Goal: Find specific page/section: Find specific page/section

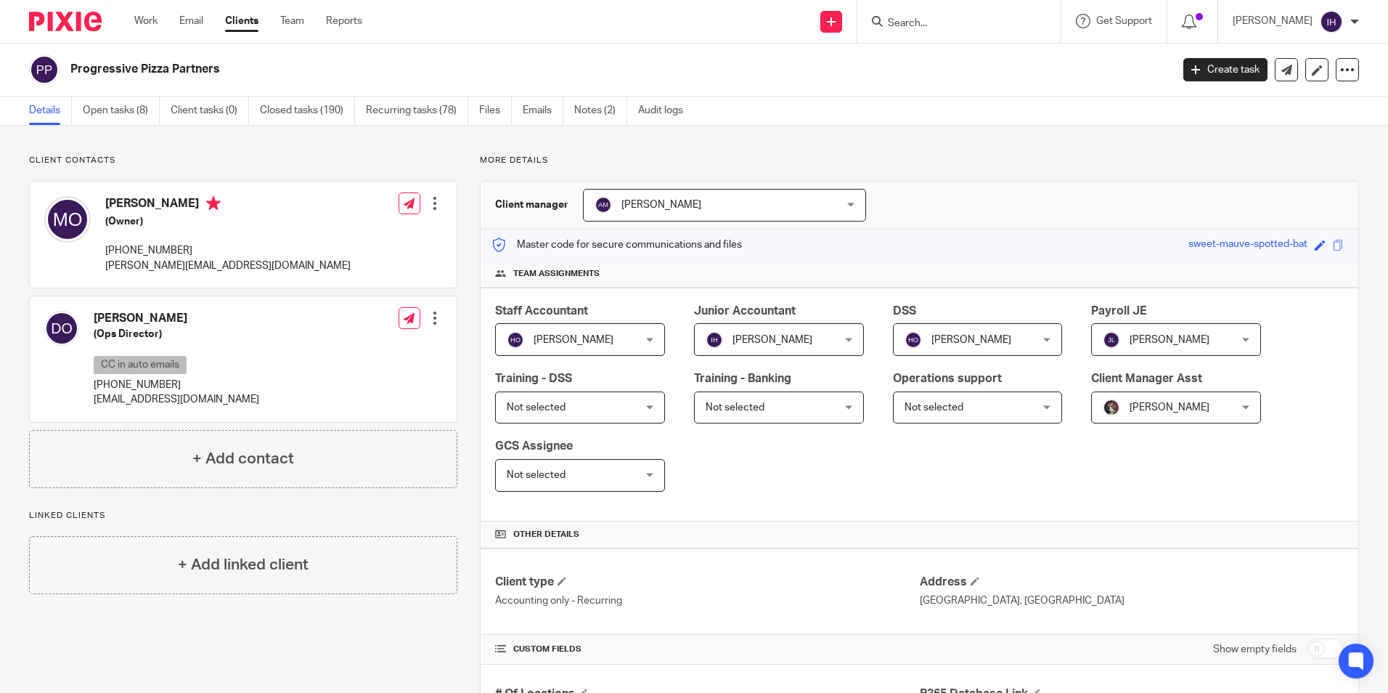
scroll to position [1144, 0]
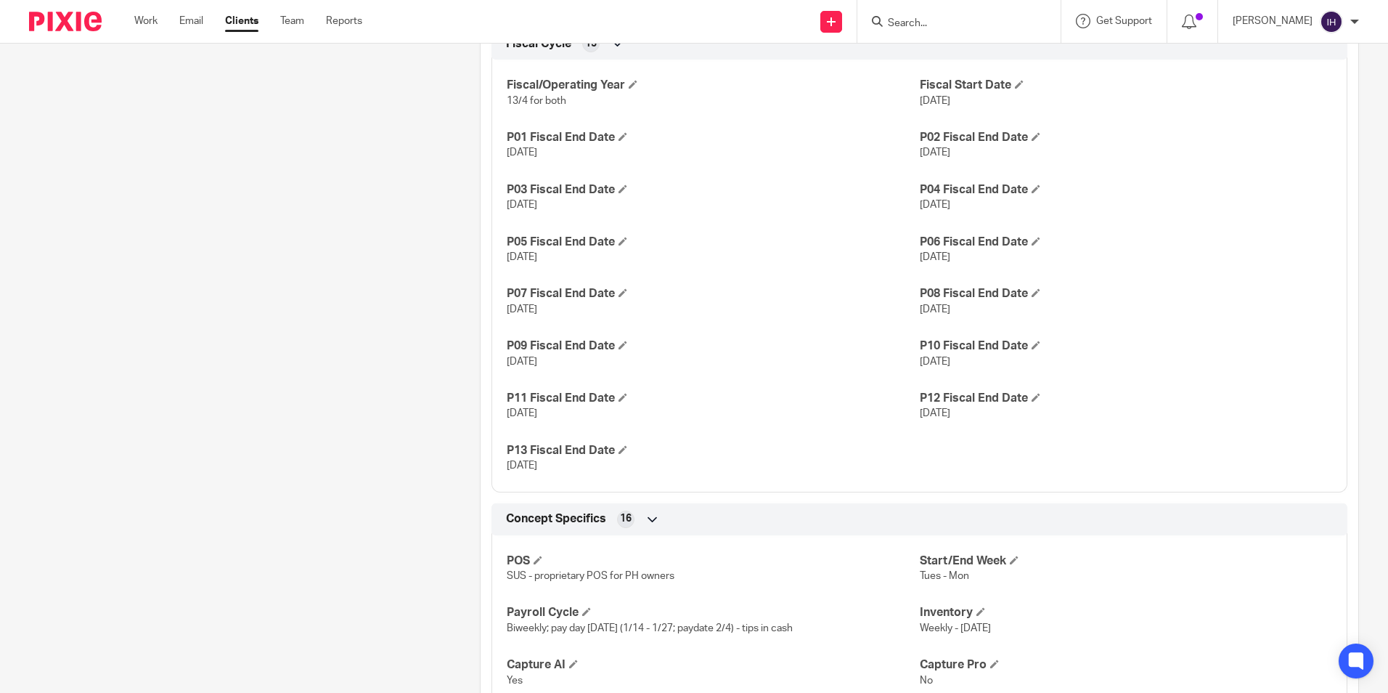
click at [921, 20] on input "Search" at bounding box center [951, 23] width 131 height 13
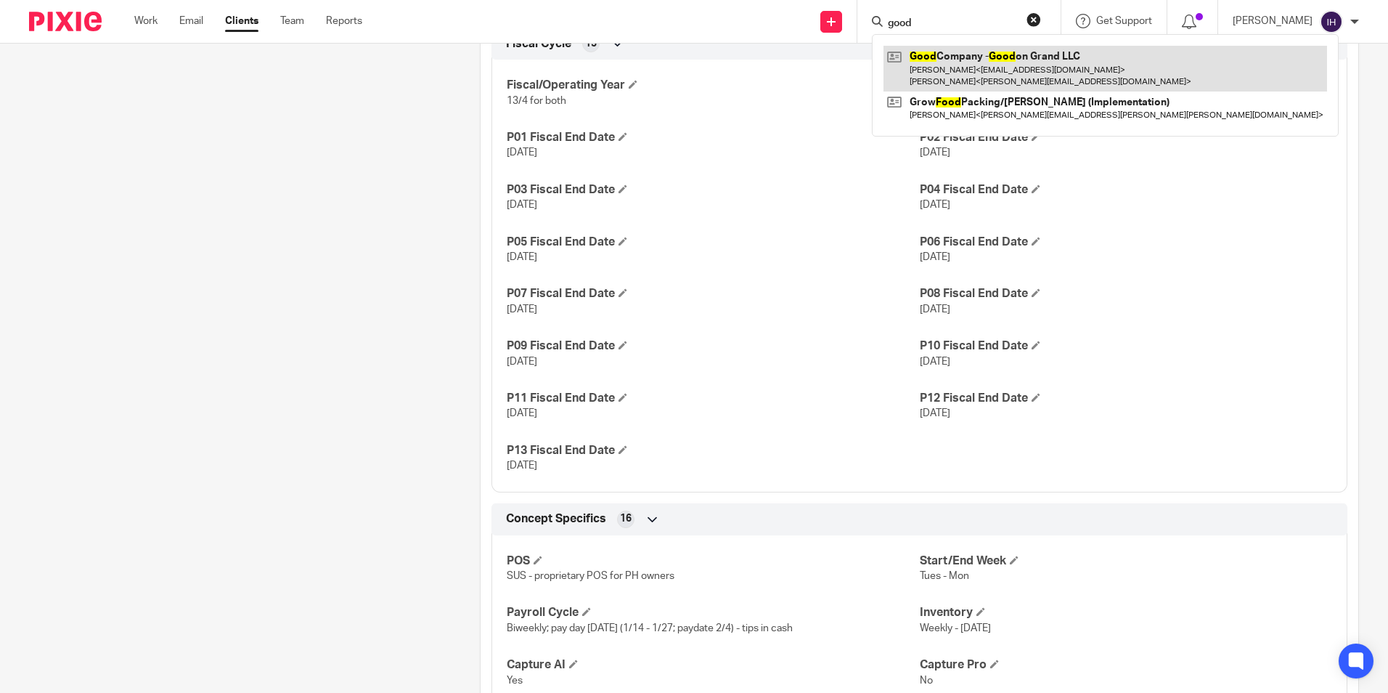
type input "good"
click at [953, 57] on link at bounding box center [1106, 68] width 444 height 45
click at [959, 59] on link at bounding box center [1106, 68] width 444 height 45
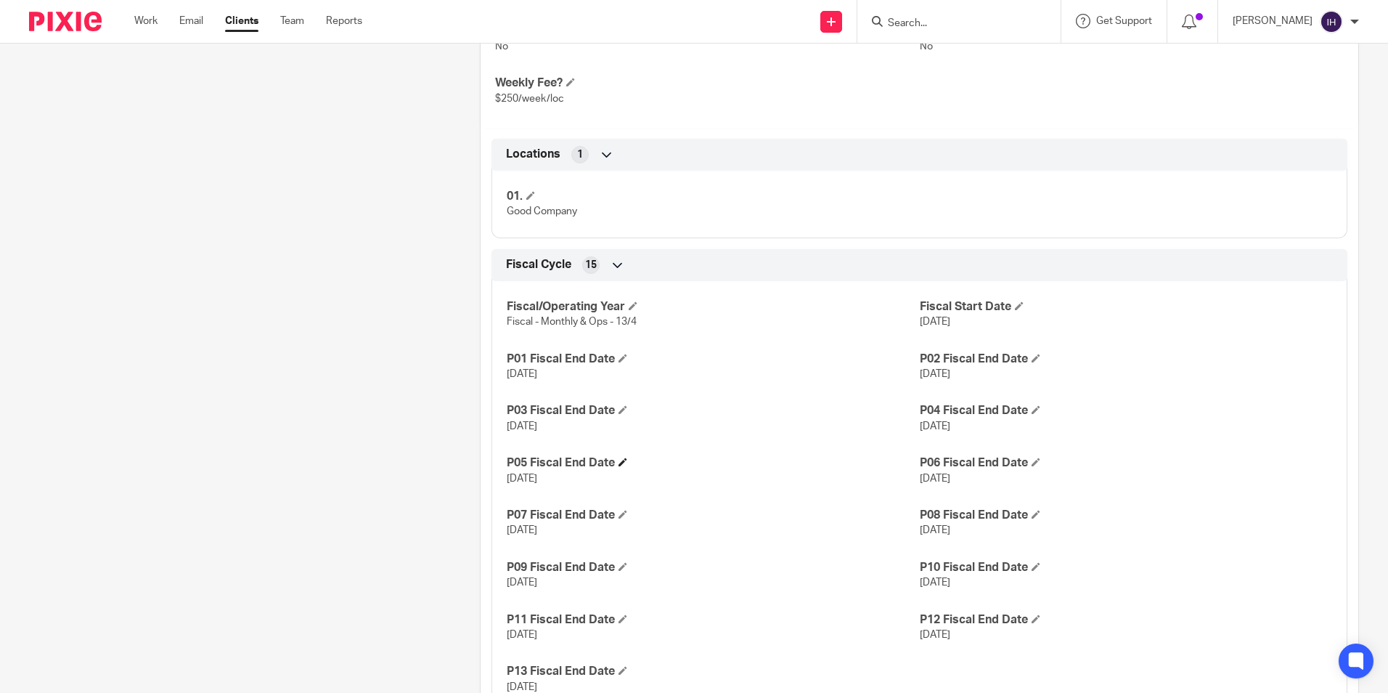
scroll to position [871, 0]
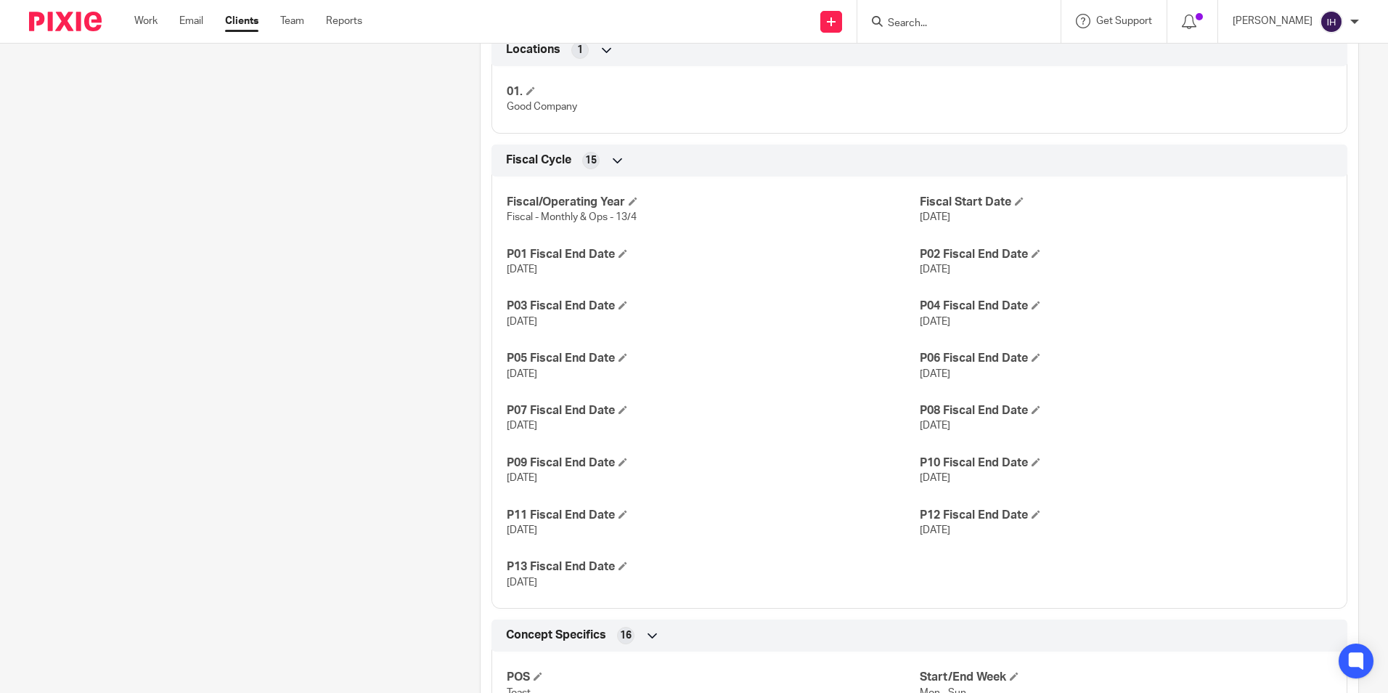
click at [920, 15] on form at bounding box center [963, 21] width 155 height 18
click at [931, 20] on input "Search" at bounding box center [951, 23] width 131 height 13
type input "i hop"
click button "submit" at bounding box center [0, 0] width 0 height 0
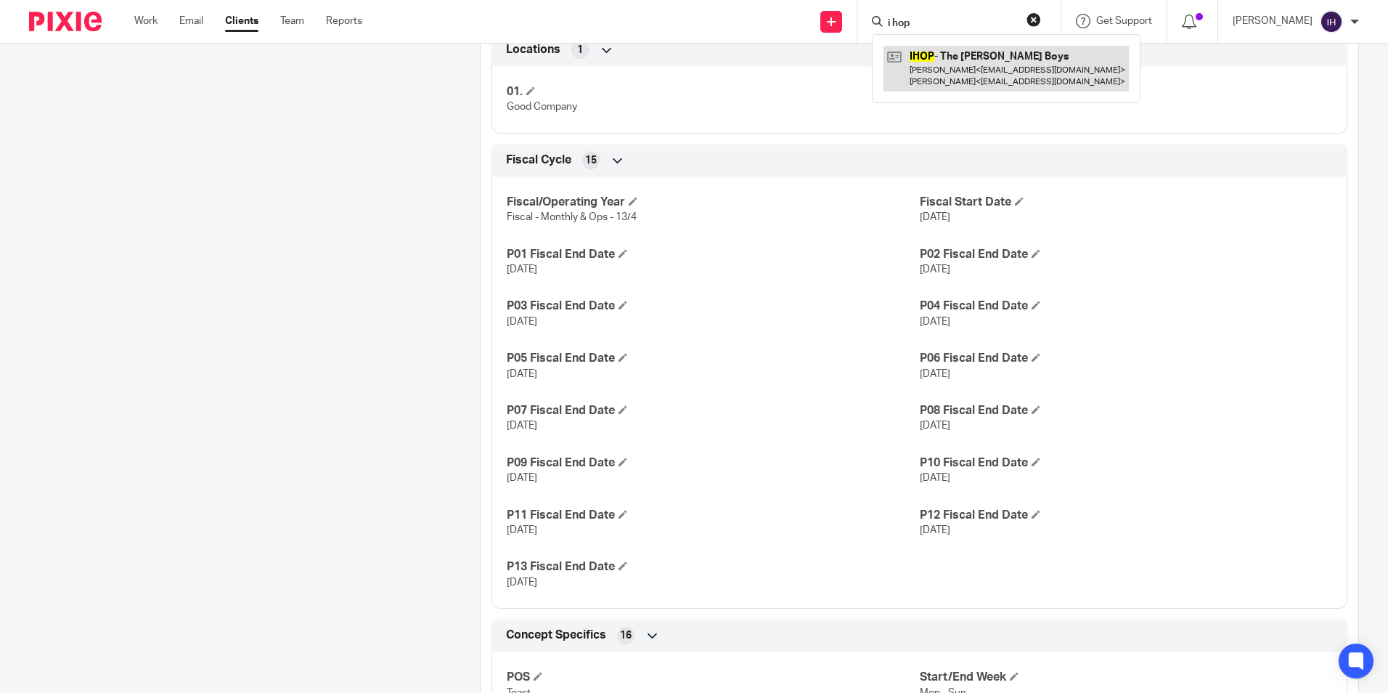
click at [948, 60] on link at bounding box center [1006, 68] width 245 height 45
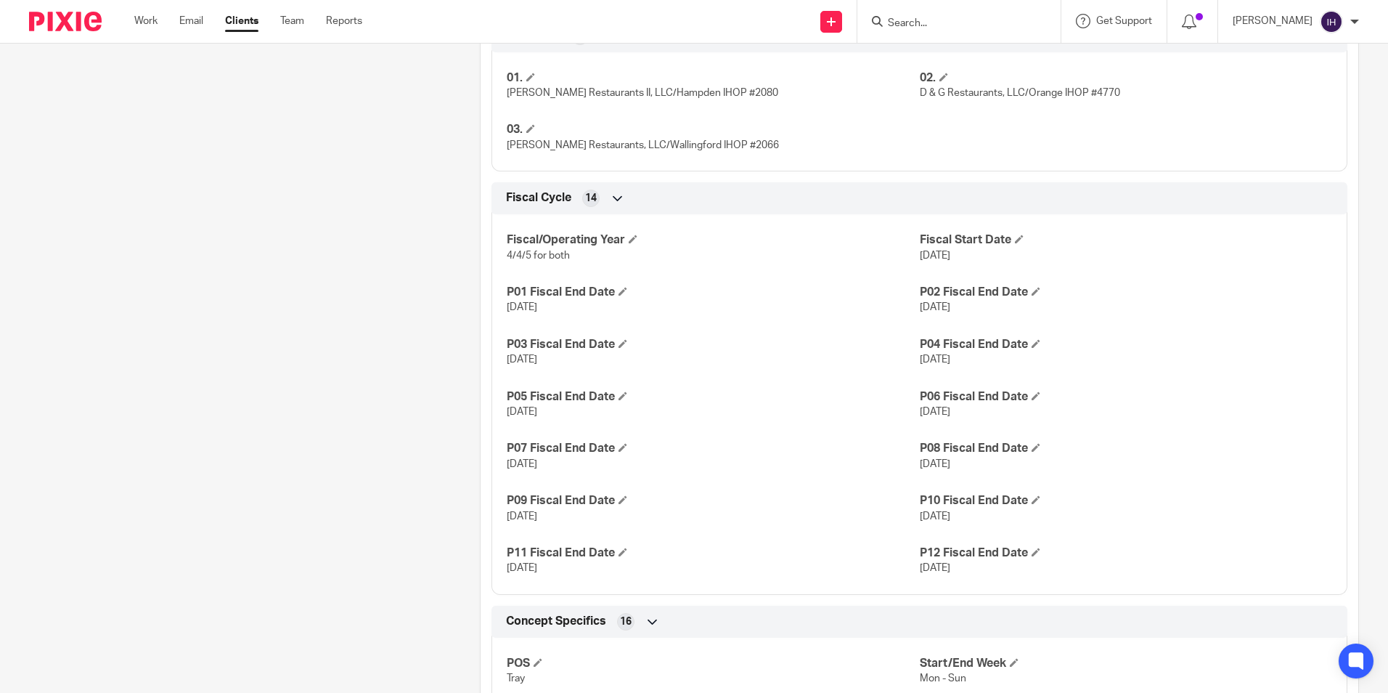
scroll to position [871, 0]
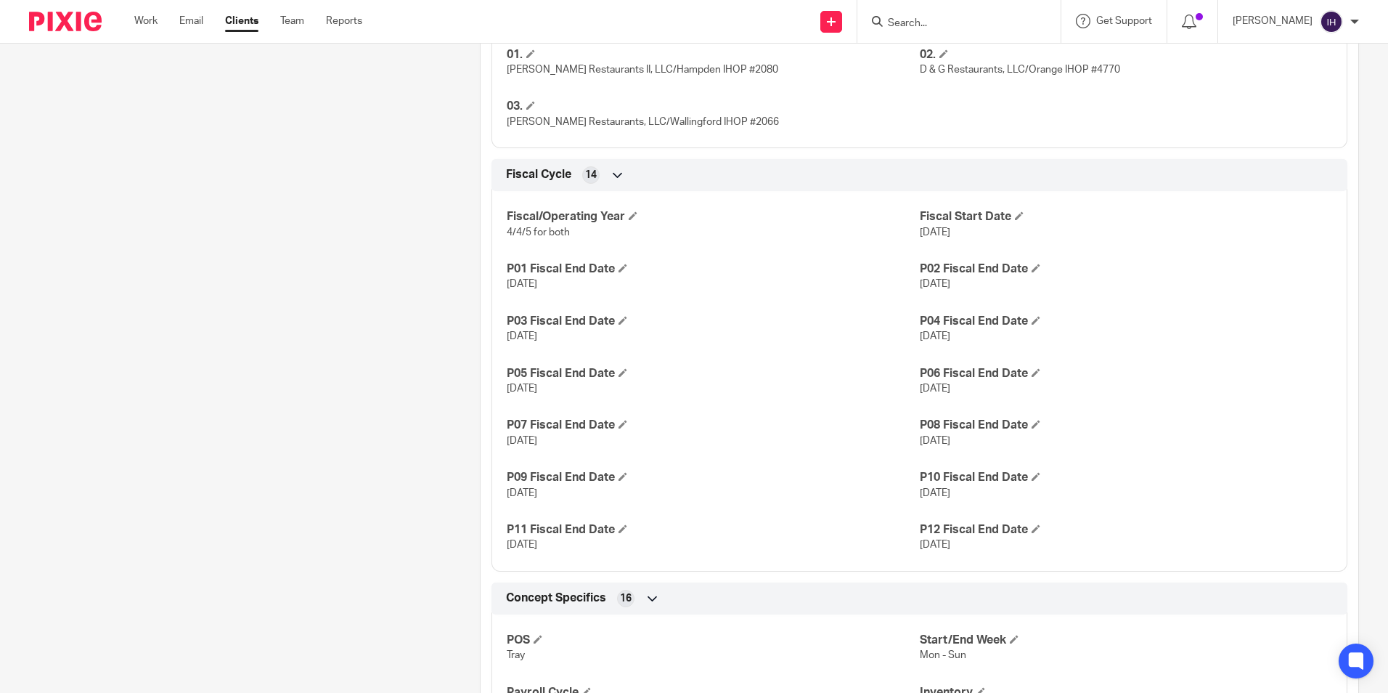
click at [377, 296] on div "Client contacts [PERSON_NAME] (Partner) [EMAIL_ADDRESS][DOMAIN_NAME] Edit conta…" at bounding box center [232, 280] width 451 height 1995
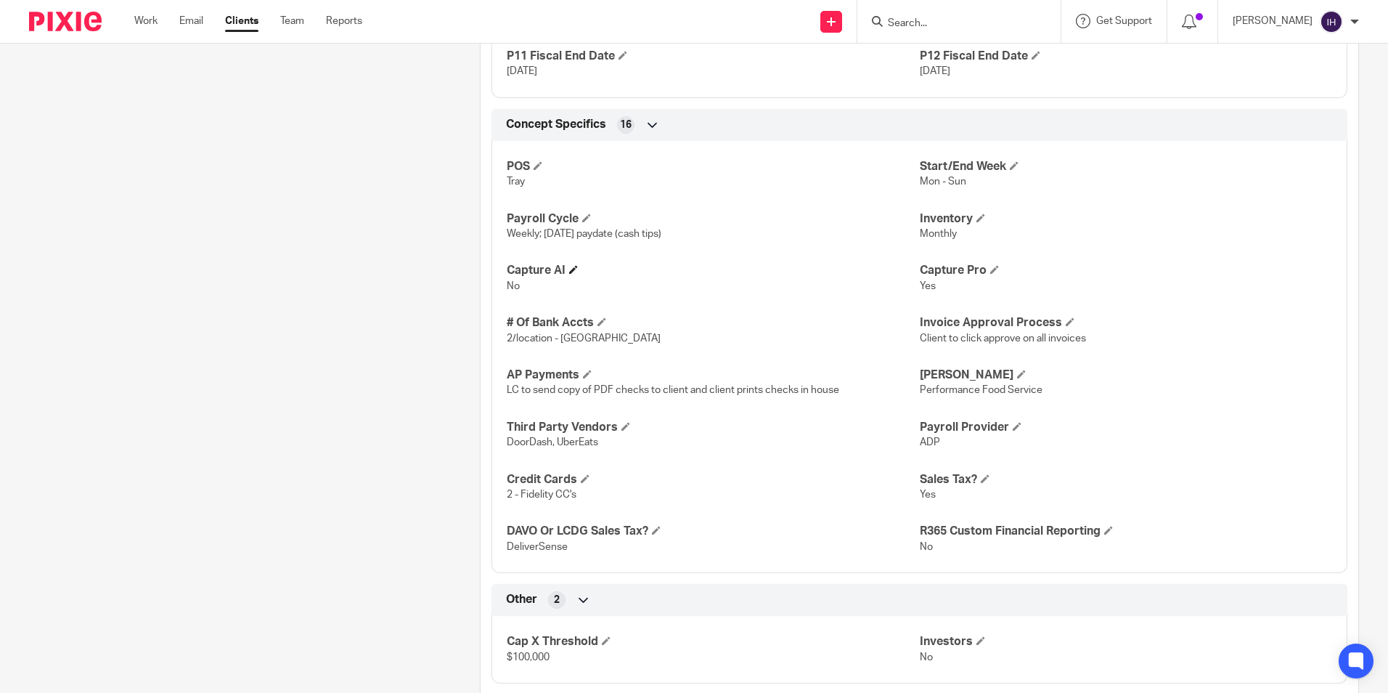
scroll to position [1341, 0]
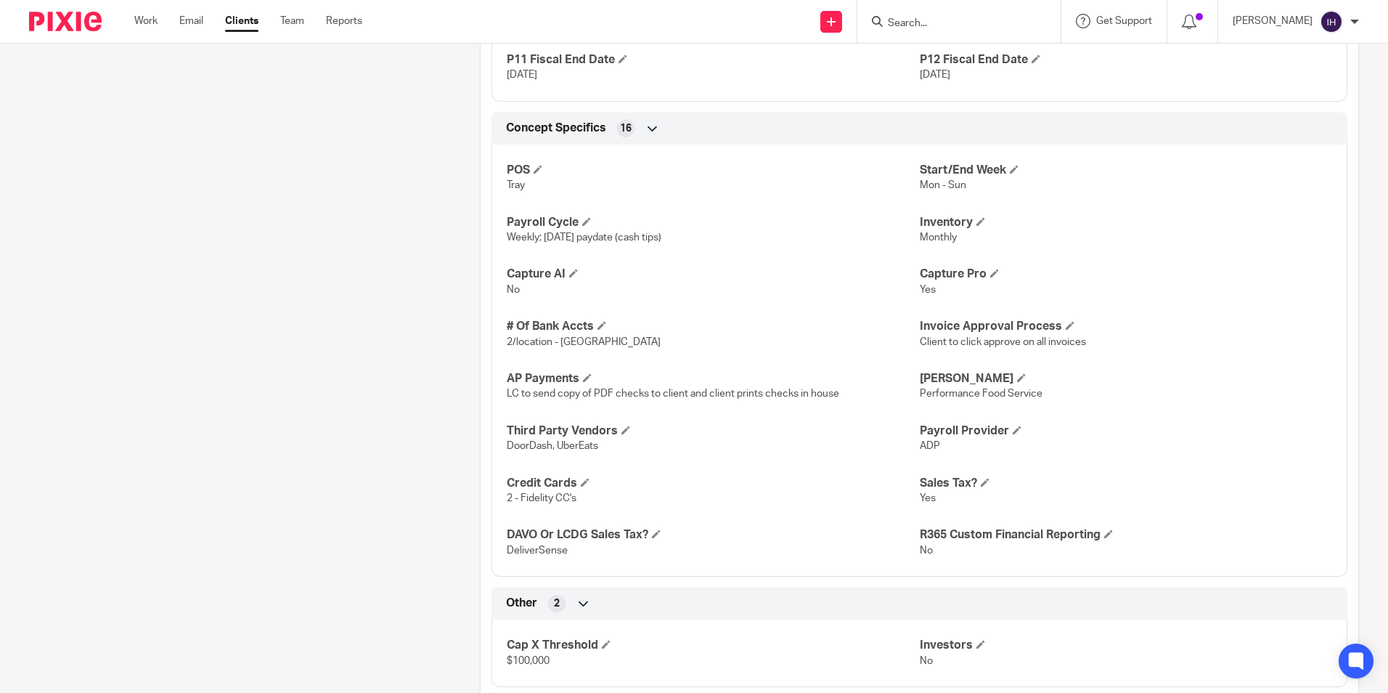
click at [989, 23] on input "Search" at bounding box center [951, 23] width 131 height 13
type input "mesa s"
click at [942, 52] on link at bounding box center [1020, 62] width 272 height 33
click at [962, 58] on link at bounding box center [1020, 62] width 272 height 33
